Goal: Entertainment & Leisure: Consume media (video, audio)

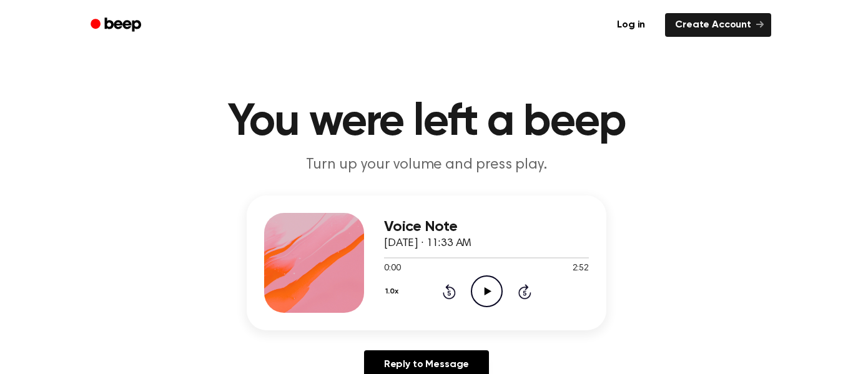
click at [491, 280] on icon "Play Audio" at bounding box center [487, 291] width 32 height 32
click at [491, 280] on icon "Pause Audio" at bounding box center [487, 291] width 32 height 32
click at [494, 270] on div "0:06 2:52" at bounding box center [486, 268] width 205 height 13
click at [491, 285] on icon "Play Audio" at bounding box center [487, 291] width 32 height 32
click at [495, 284] on icon "Pause Audio" at bounding box center [487, 291] width 32 height 32
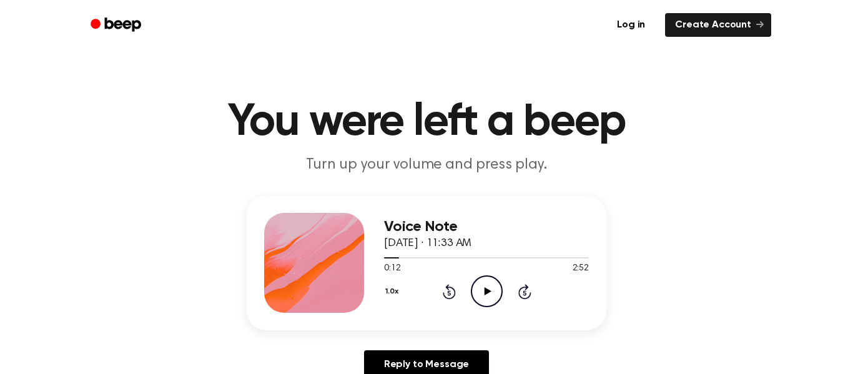
click at [495, 284] on icon "Play Audio" at bounding box center [487, 291] width 32 height 32
click at [495, 284] on icon "Pause Audio" at bounding box center [487, 291] width 32 height 32
click at [443, 293] on icon at bounding box center [449, 291] width 13 height 15
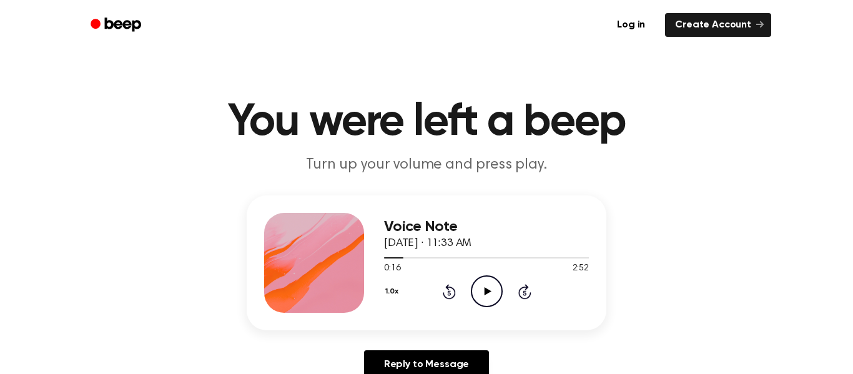
click at [443, 293] on icon at bounding box center [449, 291] width 13 height 15
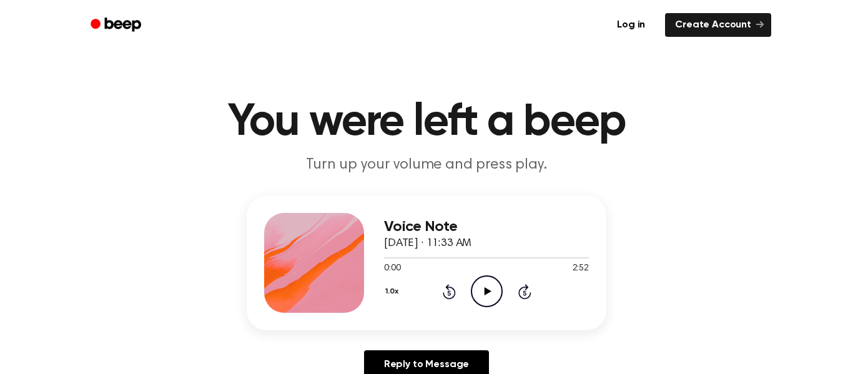
click at [495, 285] on icon "Play Audio" at bounding box center [487, 291] width 32 height 32
click at [455, 289] on icon "Rewind 5 seconds" at bounding box center [449, 292] width 14 height 16
click at [448, 289] on icon at bounding box center [449, 291] width 13 height 15
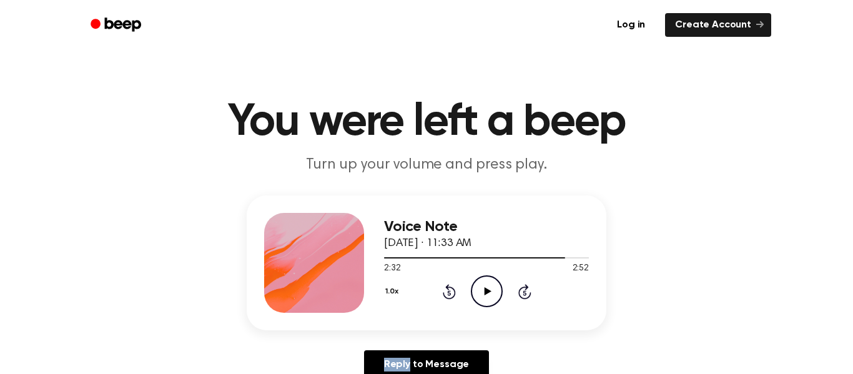
click at [448, 289] on icon at bounding box center [449, 291] width 13 height 15
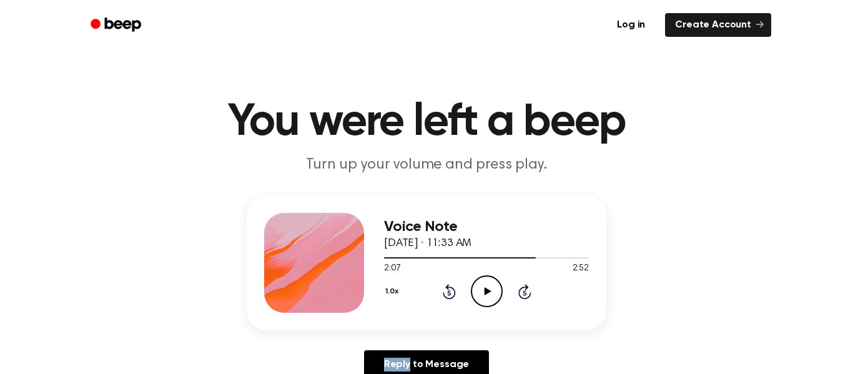
click at [448, 289] on icon at bounding box center [449, 291] width 13 height 15
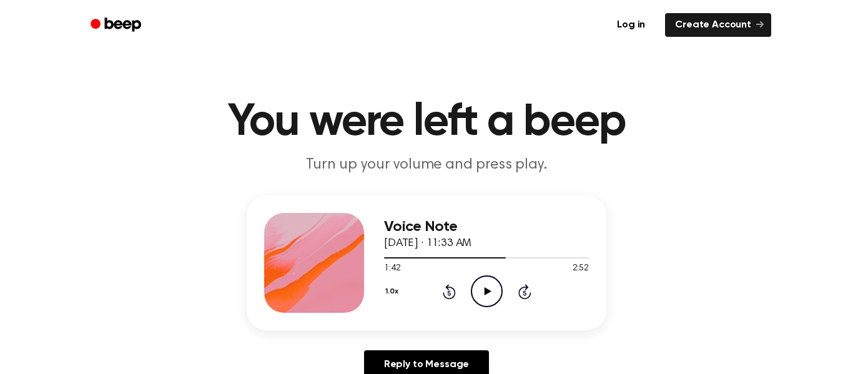
click at [448, 289] on icon at bounding box center [449, 291] width 13 height 15
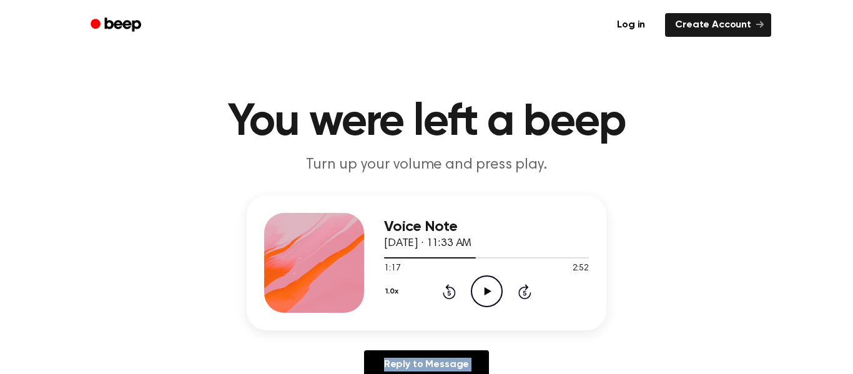
click at [448, 289] on icon at bounding box center [449, 291] width 13 height 15
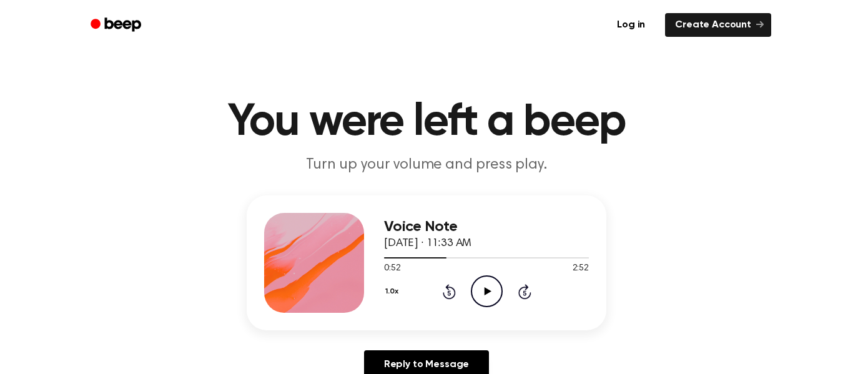
click at [448, 289] on icon at bounding box center [449, 291] width 13 height 15
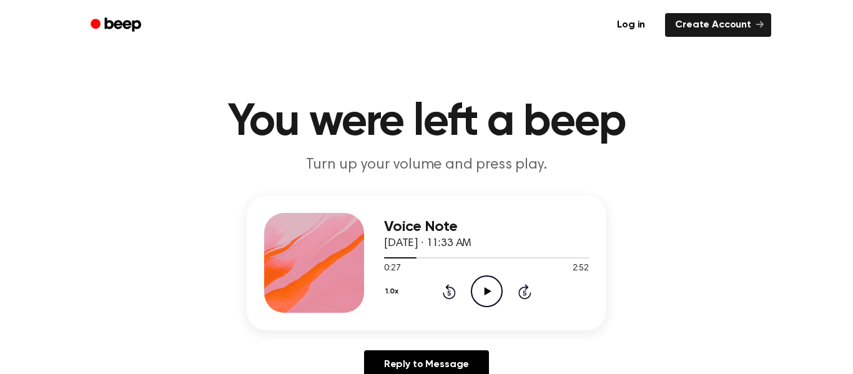
click at [448, 289] on icon at bounding box center [449, 291] width 13 height 15
click at [493, 282] on icon "Play Audio" at bounding box center [487, 291] width 32 height 32
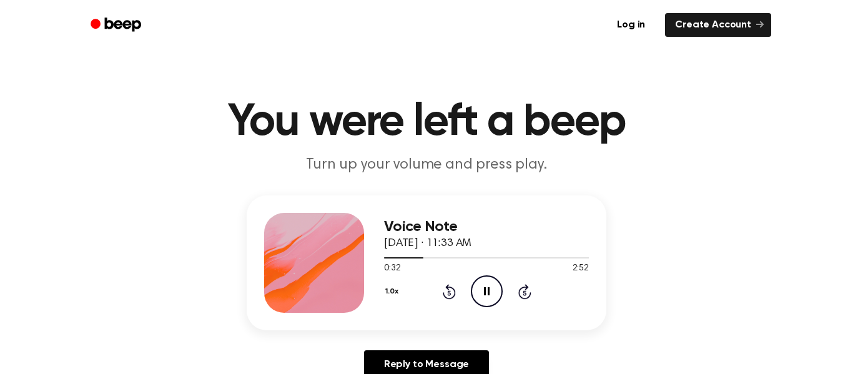
click at [493, 280] on icon "Pause Audio" at bounding box center [487, 291] width 32 height 32
click at [445, 289] on icon "Rewind 5 seconds" at bounding box center [449, 292] width 14 height 16
click at [446, 289] on icon "Rewind 5 seconds" at bounding box center [449, 292] width 14 height 16
click at [479, 293] on icon "Play Audio" at bounding box center [487, 291] width 32 height 32
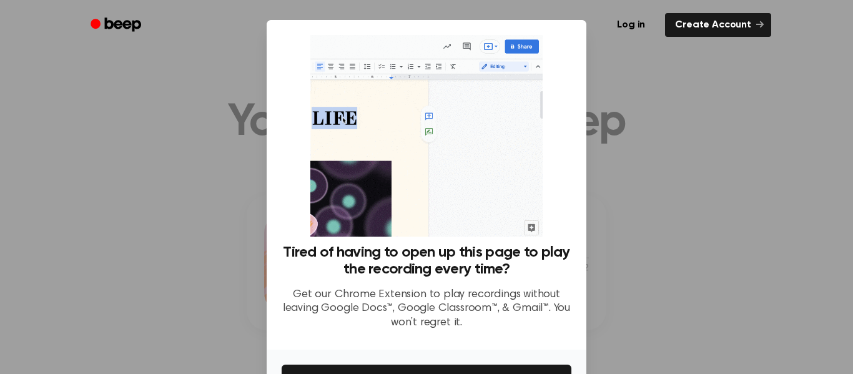
scroll to position [81, 0]
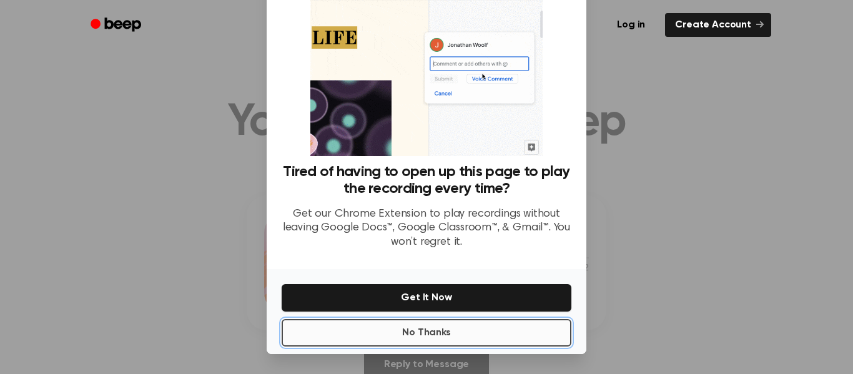
click at [438, 342] on button "No Thanks" at bounding box center [427, 332] width 290 height 27
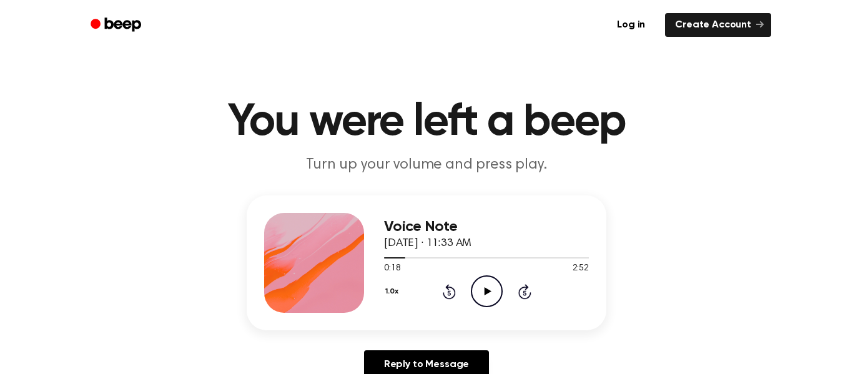
click at [488, 291] on icon at bounding box center [487, 291] width 7 height 8
click at [488, 291] on icon at bounding box center [487, 291] width 6 height 8
click at [489, 283] on icon "Play Audio" at bounding box center [487, 291] width 32 height 32
click at [489, 283] on icon "Pause Audio" at bounding box center [487, 291] width 32 height 32
click at [489, 283] on icon "Play Audio" at bounding box center [487, 291] width 32 height 32
